Goal: Task Accomplishment & Management: Use online tool/utility

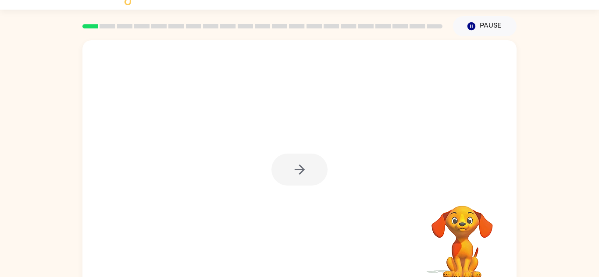
scroll to position [31, 0]
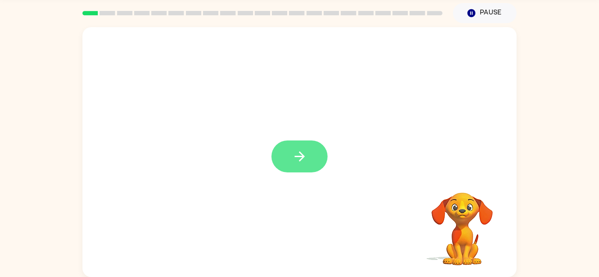
click at [309, 163] on button "button" at bounding box center [299, 157] width 56 height 32
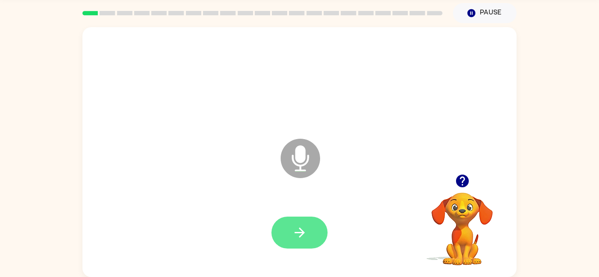
click at [293, 241] on button "button" at bounding box center [299, 233] width 56 height 32
click at [455, 186] on icon "button" at bounding box center [462, 181] width 15 height 15
click at [322, 227] on button "button" at bounding box center [299, 233] width 56 height 32
click at [310, 227] on button "button" at bounding box center [299, 233] width 56 height 32
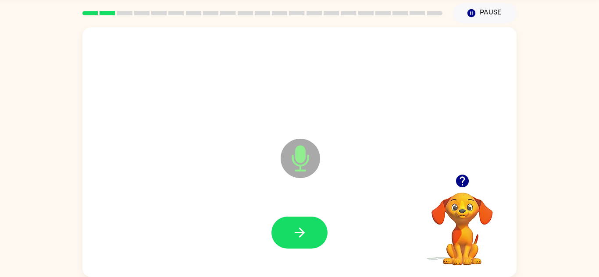
click at [310, 227] on button "button" at bounding box center [299, 233] width 56 height 32
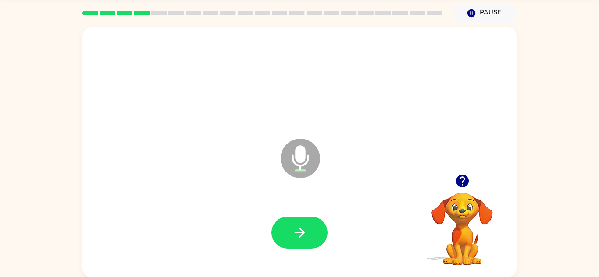
click at [310, 227] on button "button" at bounding box center [299, 233] width 56 height 32
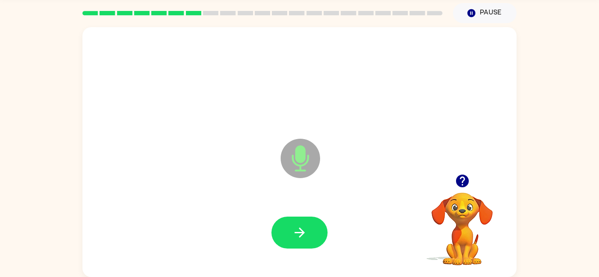
click at [310, 227] on button "button" at bounding box center [299, 233] width 56 height 32
click at [284, 236] on button "button" at bounding box center [299, 233] width 56 height 32
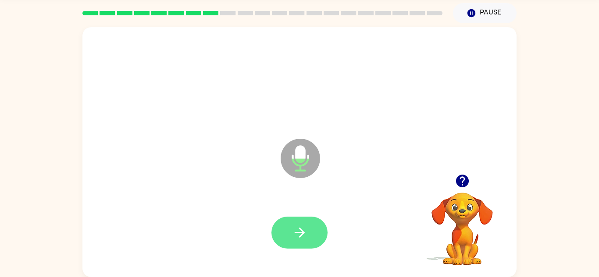
click at [295, 241] on button "button" at bounding box center [299, 233] width 56 height 32
click at [295, 237] on icon "button" at bounding box center [299, 232] width 15 height 15
click at [311, 238] on button "button" at bounding box center [299, 233] width 56 height 32
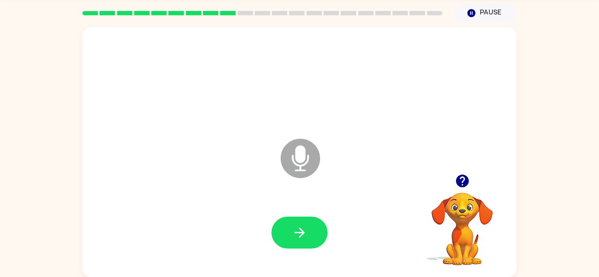
click at [311, 238] on button "button" at bounding box center [299, 233] width 56 height 32
click at [459, 181] on icon "button" at bounding box center [461, 181] width 13 height 13
click at [486, 14] on button "Pause Pause" at bounding box center [485, 13] width 64 height 20
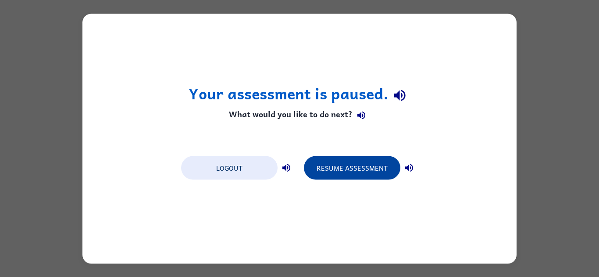
click at [355, 171] on button "Resume Assessment" at bounding box center [352, 168] width 96 height 24
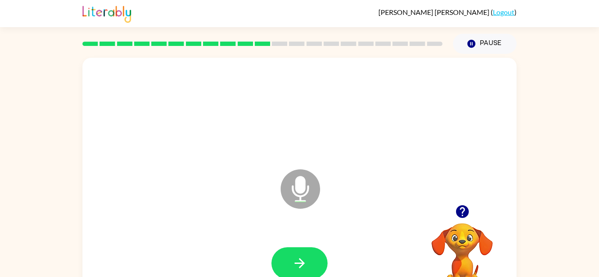
click at [466, 218] on icon "button" at bounding box center [462, 211] width 15 height 15
click at [284, 270] on button "button" at bounding box center [299, 264] width 56 height 32
click at [316, 270] on button "button" at bounding box center [299, 264] width 56 height 32
click at [288, 259] on button "button" at bounding box center [299, 264] width 56 height 32
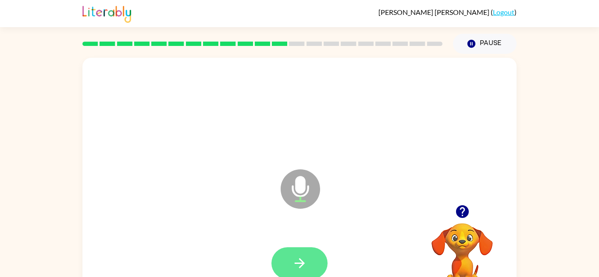
click at [285, 249] on button "button" at bounding box center [299, 264] width 56 height 32
click at [295, 257] on icon "button" at bounding box center [299, 263] width 15 height 15
click at [469, 209] on icon "button" at bounding box center [462, 211] width 15 height 15
click at [316, 258] on button "button" at bounding box center [299, 264] width 56 height 32
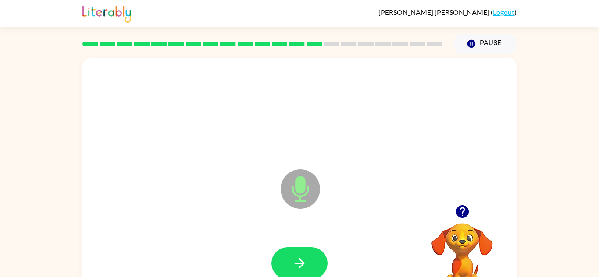
click at [307, 257] on button "button" at bounding box center [299, 264] width 56 height 32
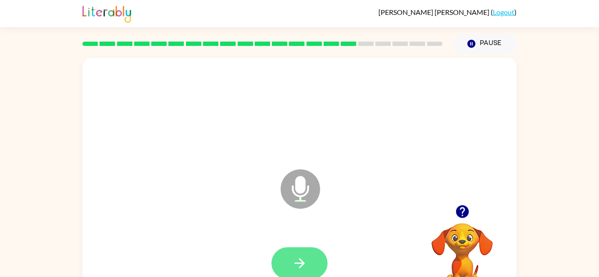
click at [318, 254] on button "button" at bounding box center [299, 264] width 56 height 32
click at [459, 203] on button "button" at bounding box center [462, 212] width 22 height 22
click at [283, 261] on button "button" at bounding box center [299, 264] width 56 height 32
click at [289, 260] on button "button" at bounding box center [299, 264] width 56 height 32
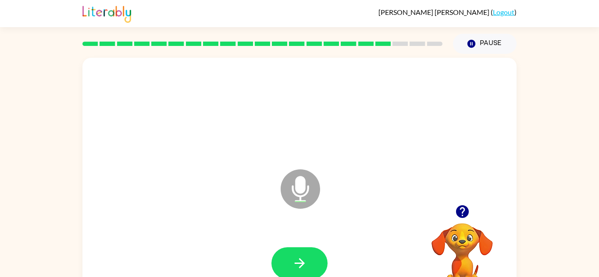
click at [460, 222] on button "button" at bounding box center [462, 212] width 22 height 22
click at [297, 266] on icon "button" at bounding box center [299, 263] width 15 height 15
click at [287, 274] on button "button" at bounding box center [299, 264] width 56 height 32
click at [462, 212] on icon "button" at bounding box center [462, 211] width 15 height 15
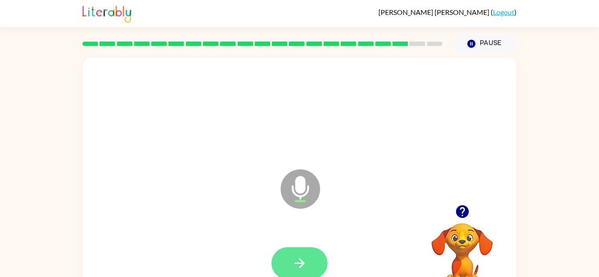
click at [313, 255] on button "button" at bounding box center [299, 264] width 56 height 32
click at [309, 261] on button "button" at bounding box center [299, 264] width 56 height 32
click at [460, 216] on icon "button" at bounding box center [461, 212] width 13 height 13
click at [290, 256] on button "button" at bounding box center [299, 264] width 56 height 32
